Goal: Information Seeking & Learning: Learn about a topic

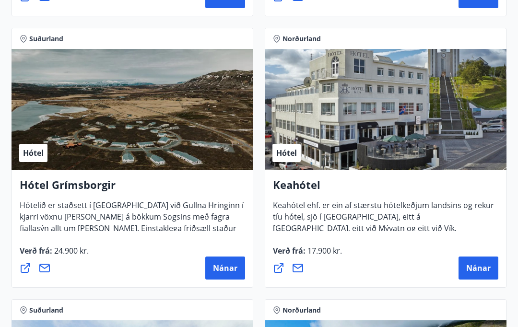
scroll to position [693, 0]
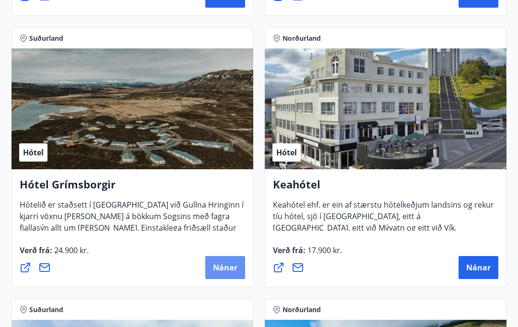
click at [230, 267] on span "Nánar" at bounding box center [225, 267] width 24 height 11
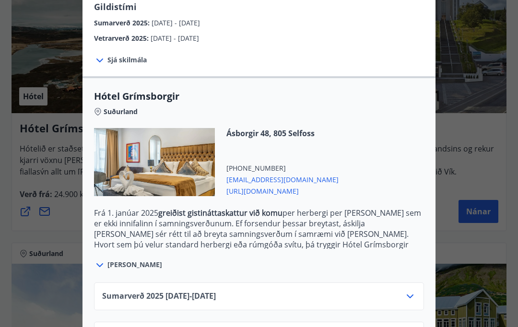
scroll to position [754, 0]
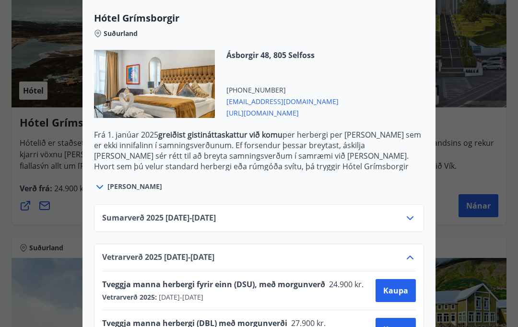
scroll to position [256, 0]
click at [410, 222] on icon at bounding box center [410, 219] width 12 height 12
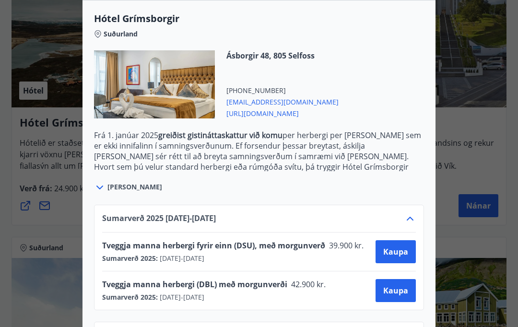
click at [411, 216] on icon at bounding box center [410, 219] width 12 height 12
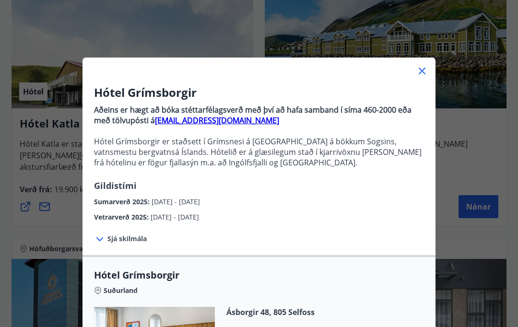
scroll to position [0, 0]
click at [424, 70] on icon at bounding box center [422, 71] width 12 height 12
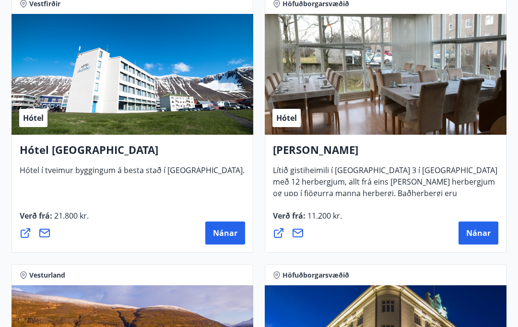
scroll to position [2355, 0]
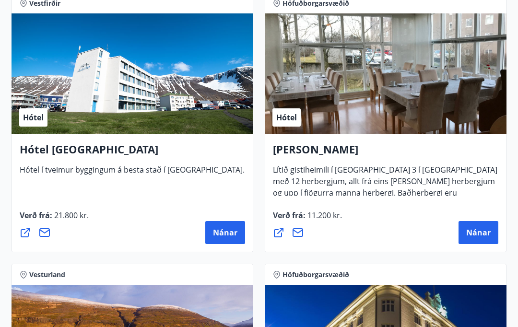
click at [228, 234] on span "Nánar" at bounding box center [225, 232] width 24 height 11
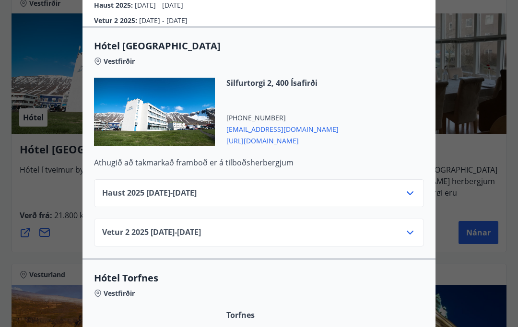
scroll to position [216, 0]
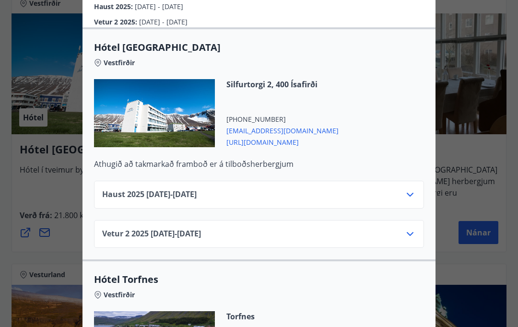
click at [409, 228] on icon at bounding box center [410, 234] width 12 height 12
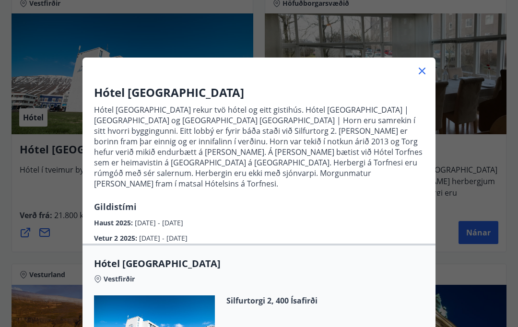
scroll to position [0, 0]
click at [503, 149] on div "Hótel [GEOGRAPHIC_DATA] Hótel [GEOGRAPHIC_DATA] rekur tvö hótel og eitt gistihú…" at bounding box center [259, 163] width 518 height 327
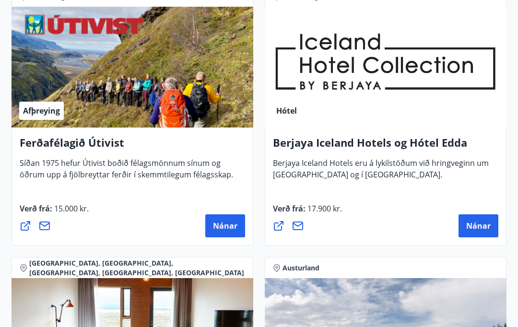
scroll to position [1547, 0]
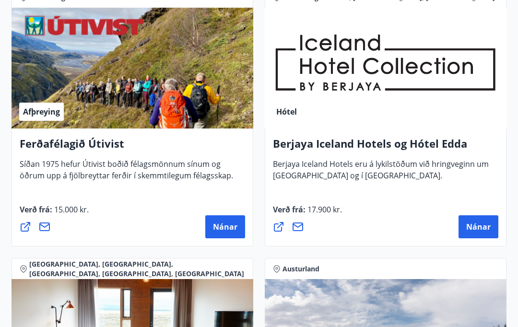
click at [484, 229] on span "Nánar" at bounding box center [478, 226] width 24 height 11
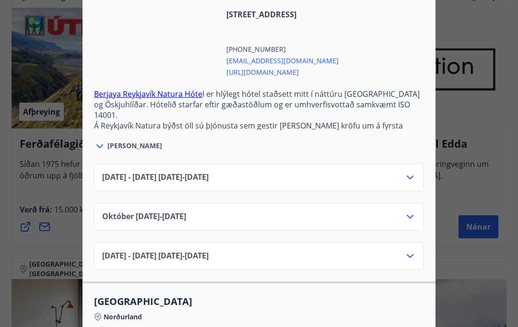
scroll to position [303, 0]
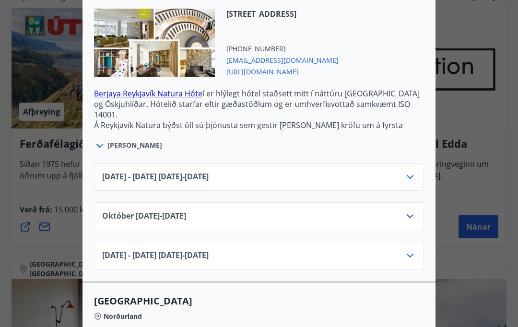
click at [412, 254] on icon at bounding box center [409, 256] width 7 height 4
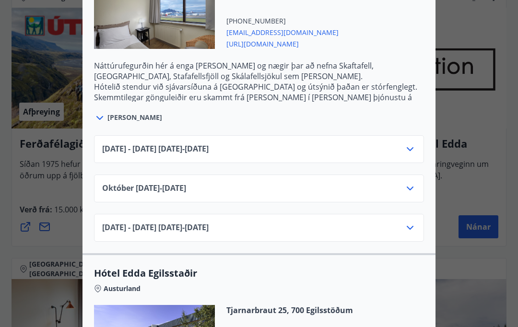
scroll to position [1639, 0]
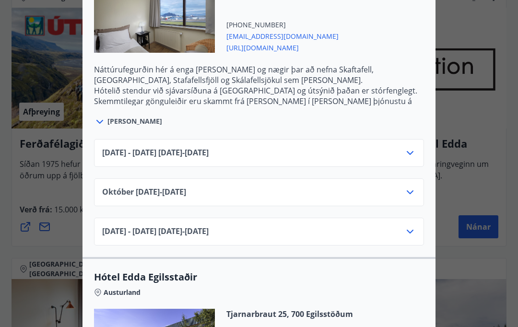
click at [412, 229] on icon at bounding box center [410, 232] width 12 height 12
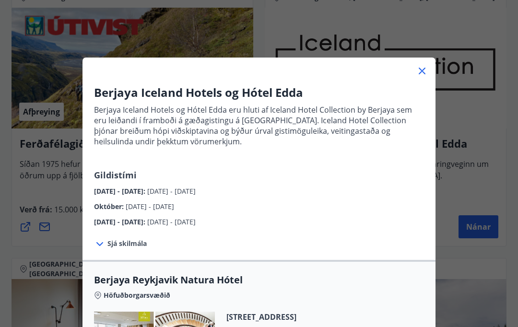
scroll to position [0, 0]
click at [421, 72] on icon at bounding box center [421, 71] width 7 height 7
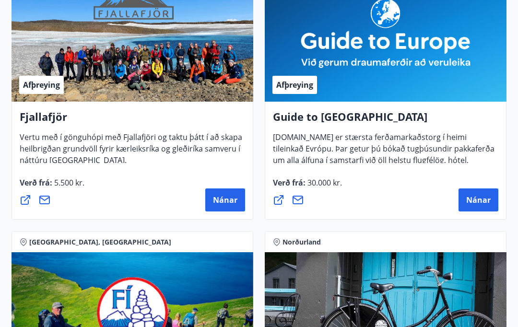
scroll to position [218, 0]
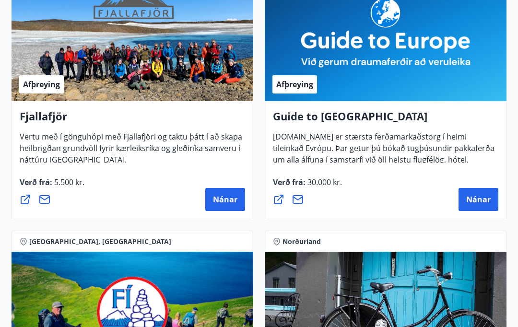
click at [226, 197] on span "Nánar" at bounding box center [225, 199] width 24 height 11
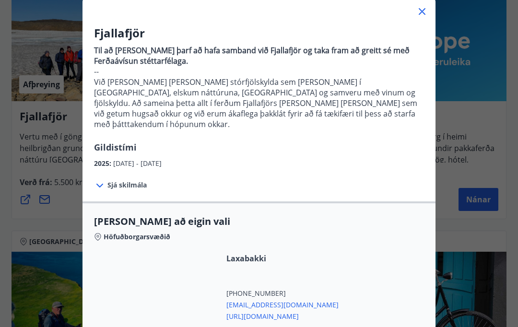
scroll to position [59, 0]
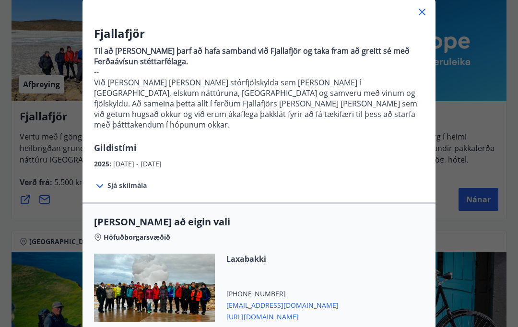
click at [101, 180] on icon at bounding box center [100, 186] width 12 height 12
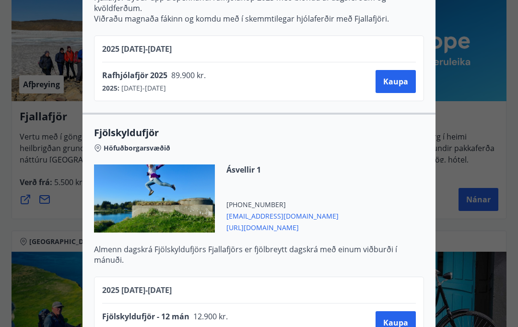
scroll to position [1838, 0]
